Goal: Navigation & Orientation: Go to known website

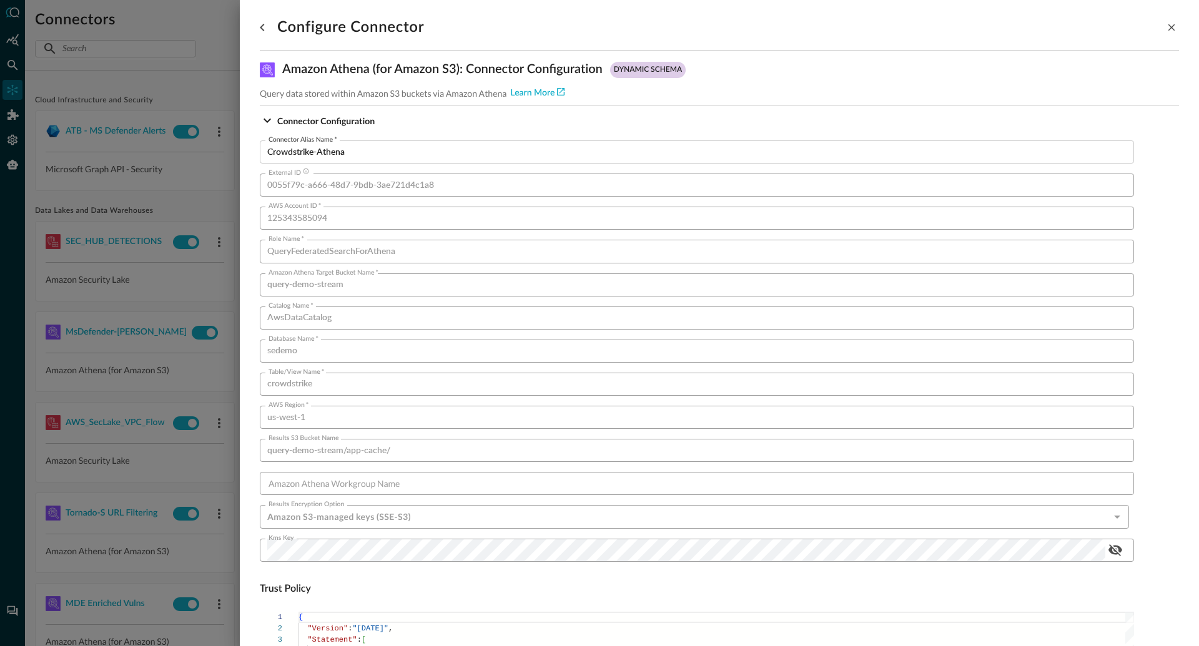
scroll to position [0, 39]
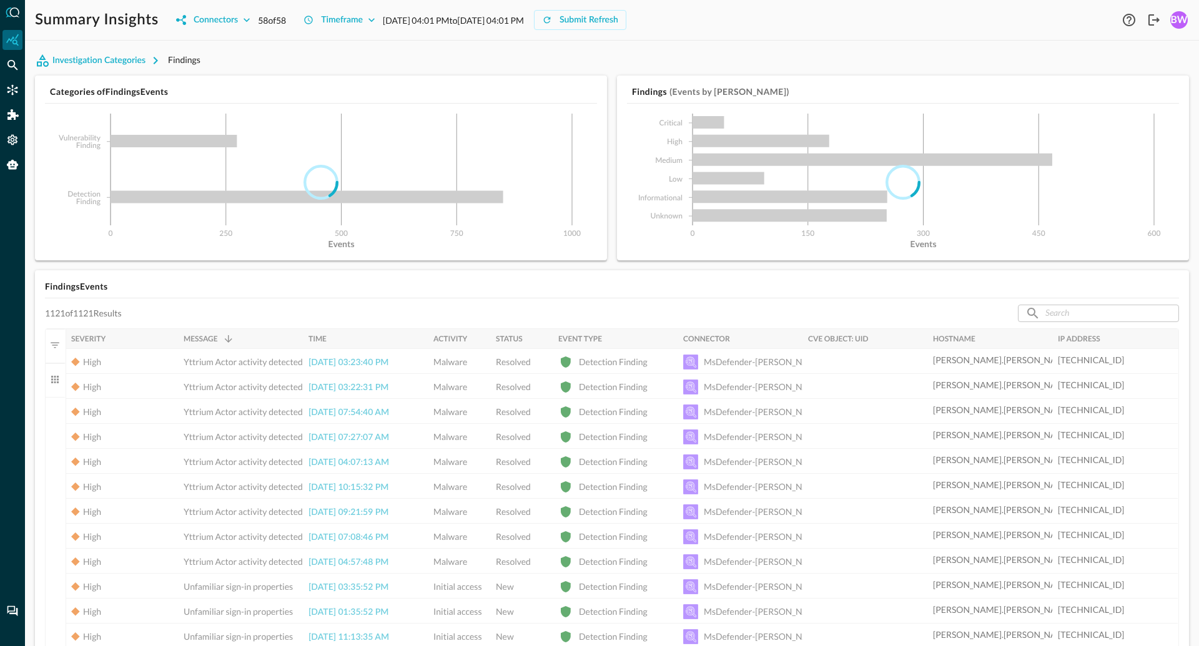
click at [653, 290] on h5 "Findings Events" at bounding box center [612, 286] width 1134 height 12
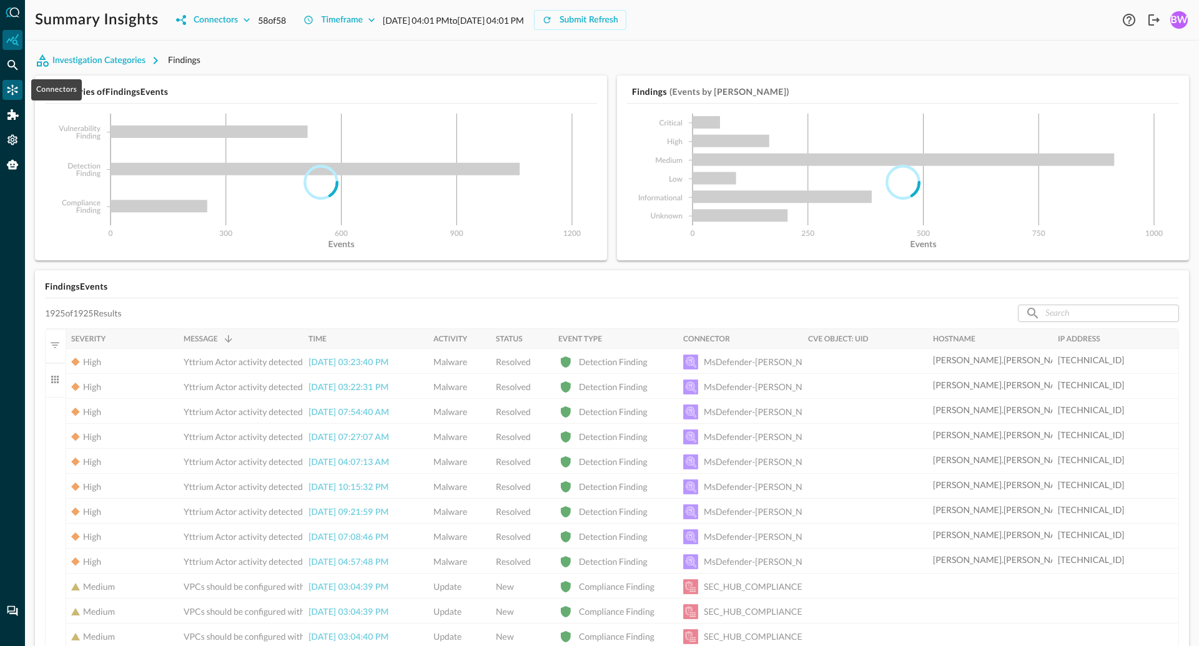
click at [18, 91] on icon "Connectors" at bounding box center [12, 90] width 12 height 12
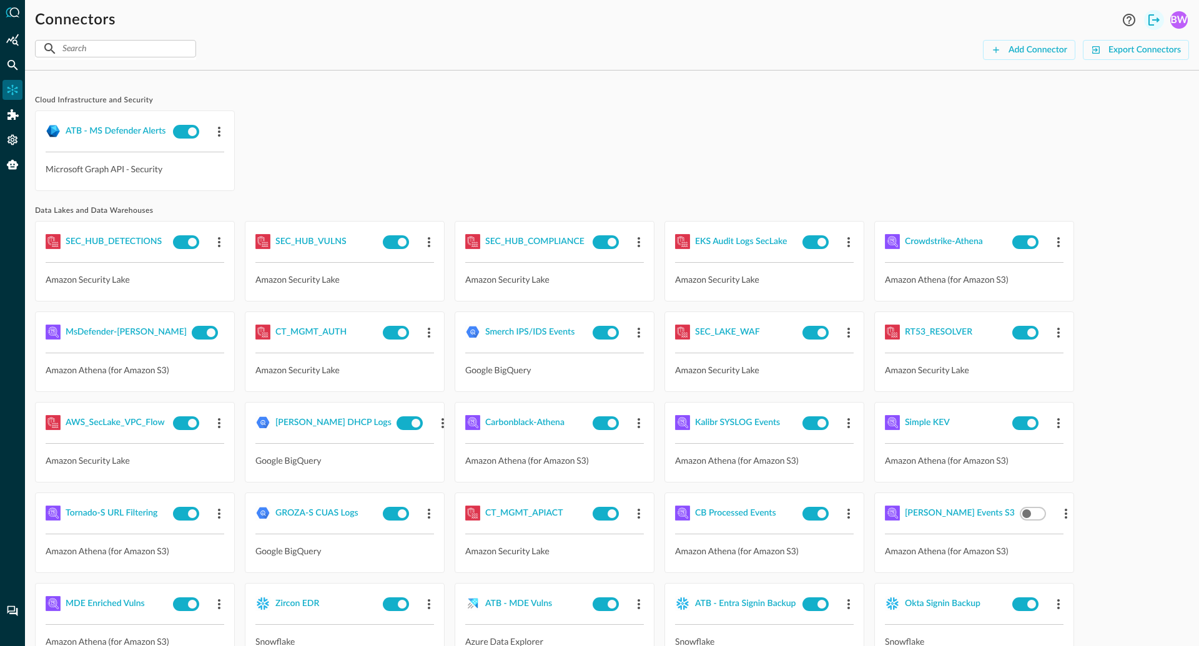
click at [1154, 19] on icon "Logout" at bounding box center [1153, 19] width 15 height 15
